Goal: Task Accomplishment & Management: Use online tool/utility

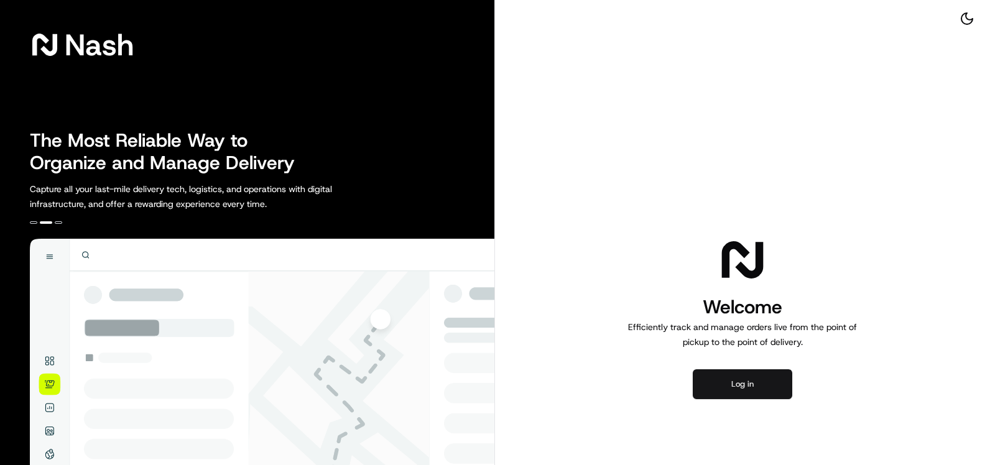
click at [729, 387] on button "Log in" at bounding box center [742, 384] width 99 height 30
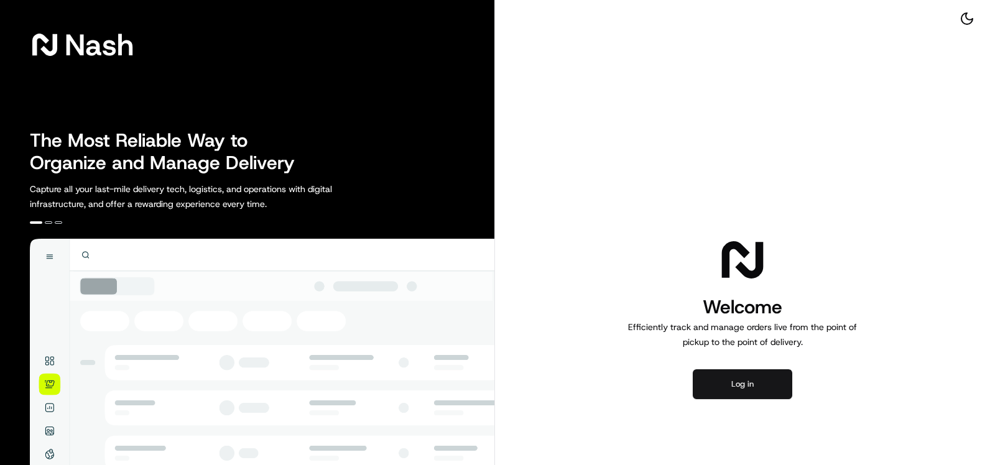
click at [732, 381] on button "Log in" at bounding box center [742, 384] width 99 height 30
click at [755, 382] on button "Log in" at bounding box center [742, 384] width 99 height 30
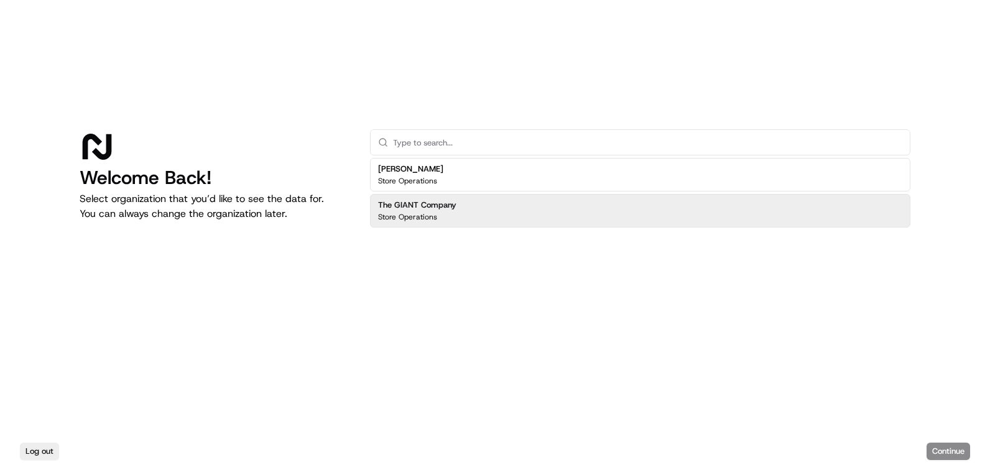
click at [616, 219] on div "The GIANT Company Store Operations" at bounding box center [640, 211] width 540 height 34
click at [961, 452] on button "Continue" at bounding box center [948, 451] width 44 height 17
